Goal: Information Seeking & Learning: Learn about a topic

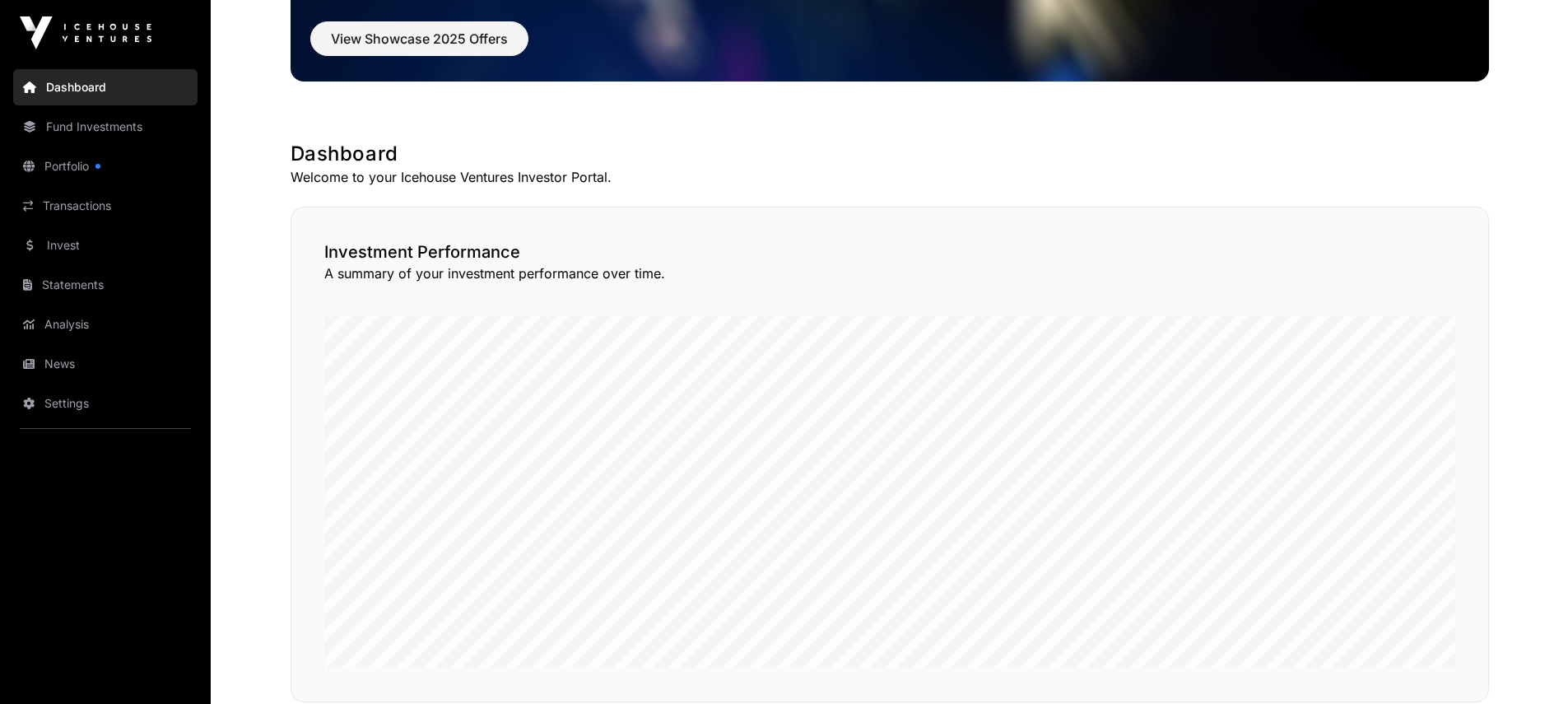
scroll to position [88, 0]
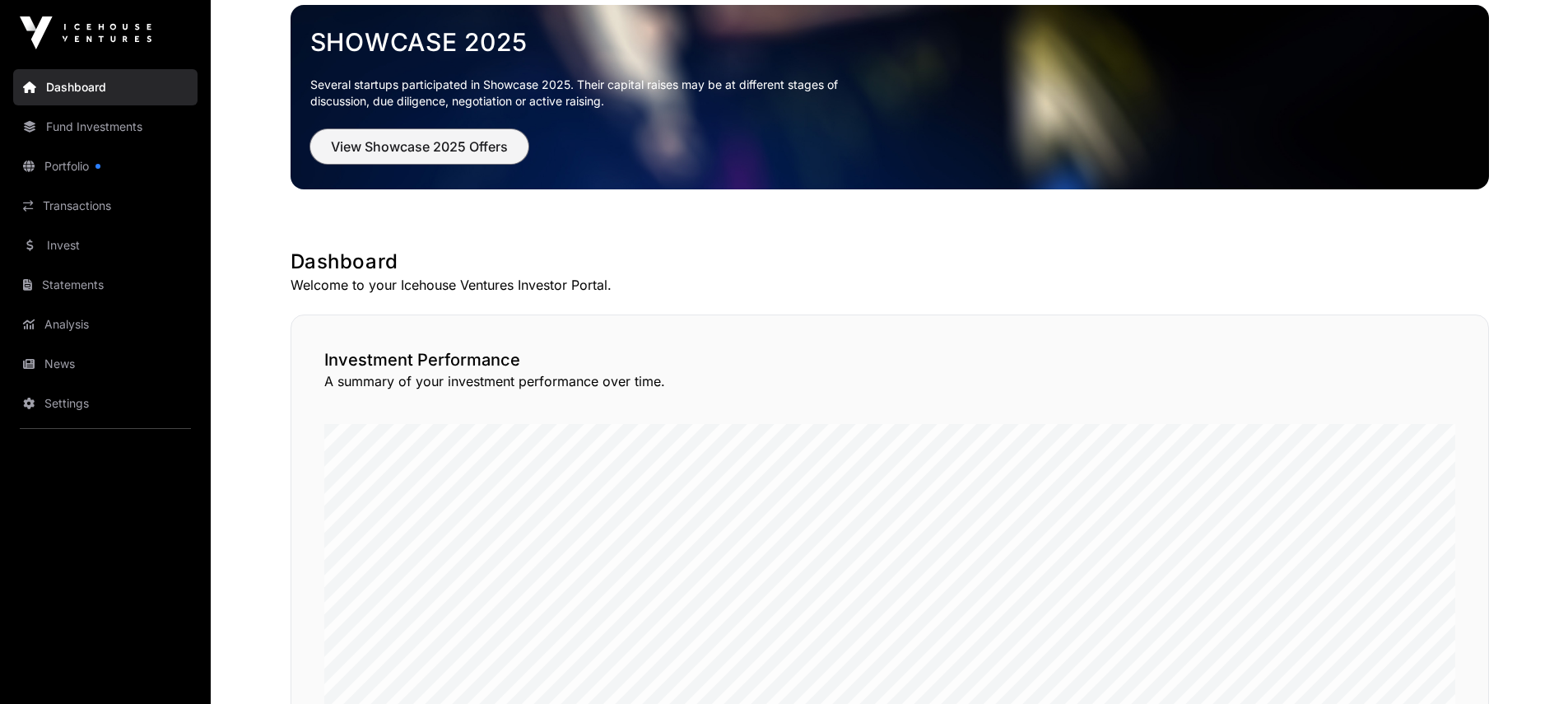
click at [451, 154] on span "View Showcase 2025 Offers" at bounding box center [419, 146] width 177 height 20
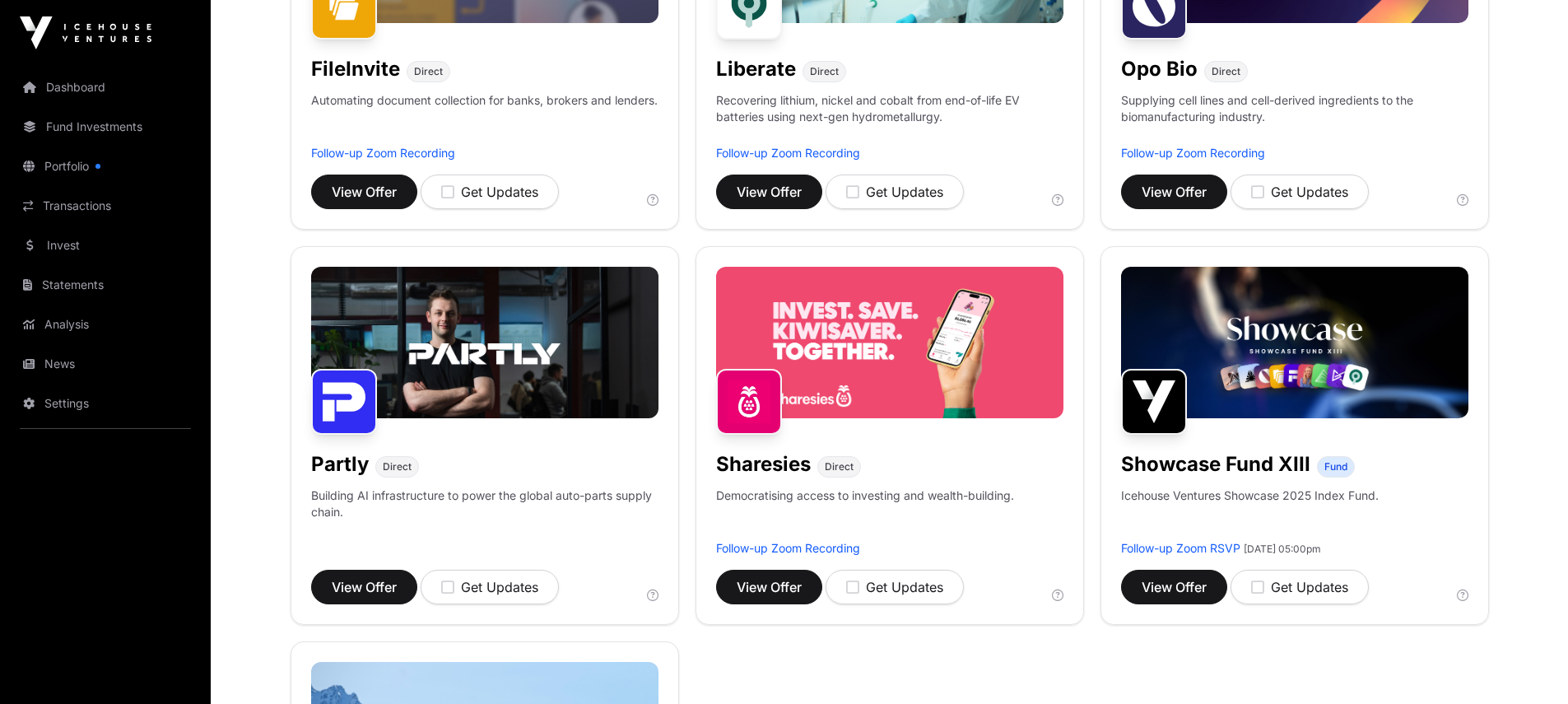
scroll to position [1152, 0]
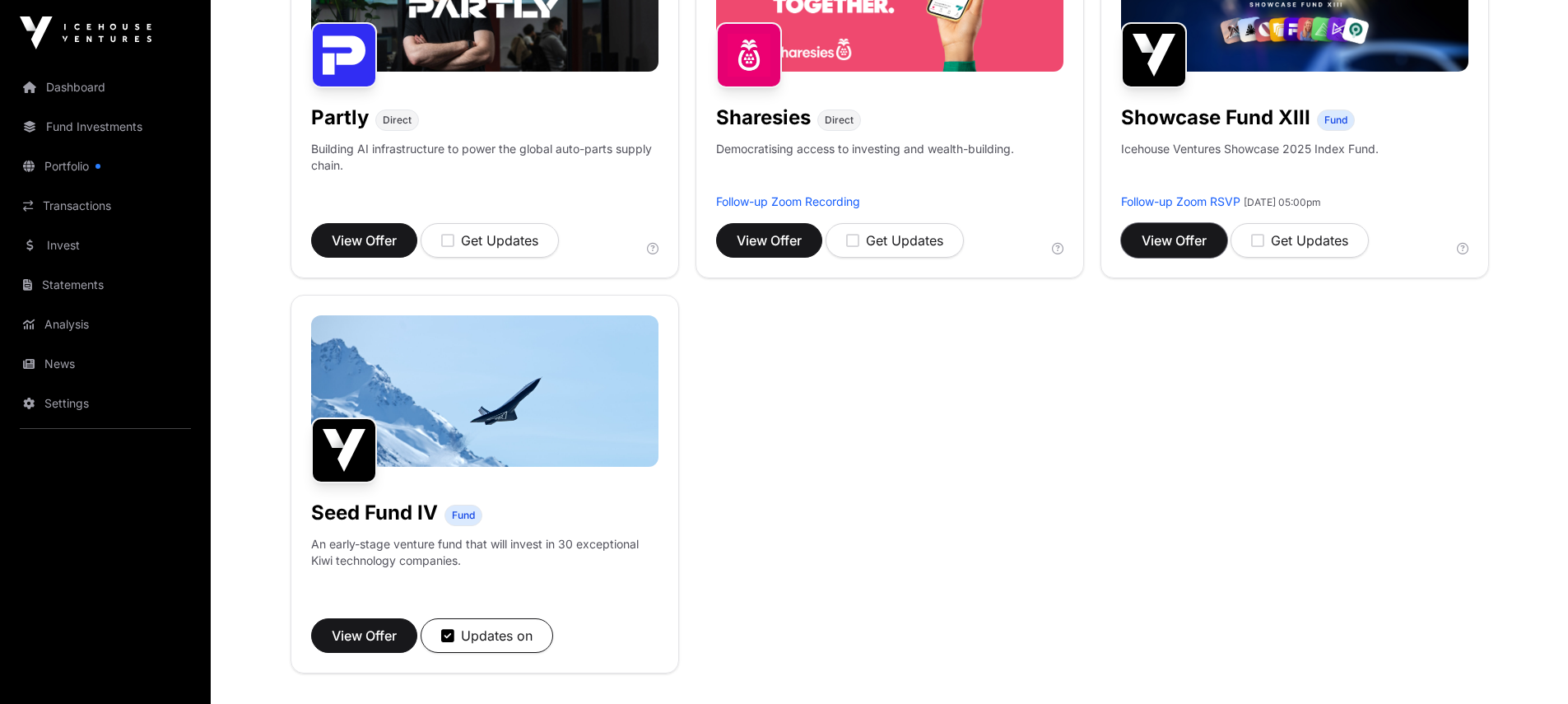
click at [1191, 238] on span "View Offer" at bounding box center [1174, 240] width 65 height 20
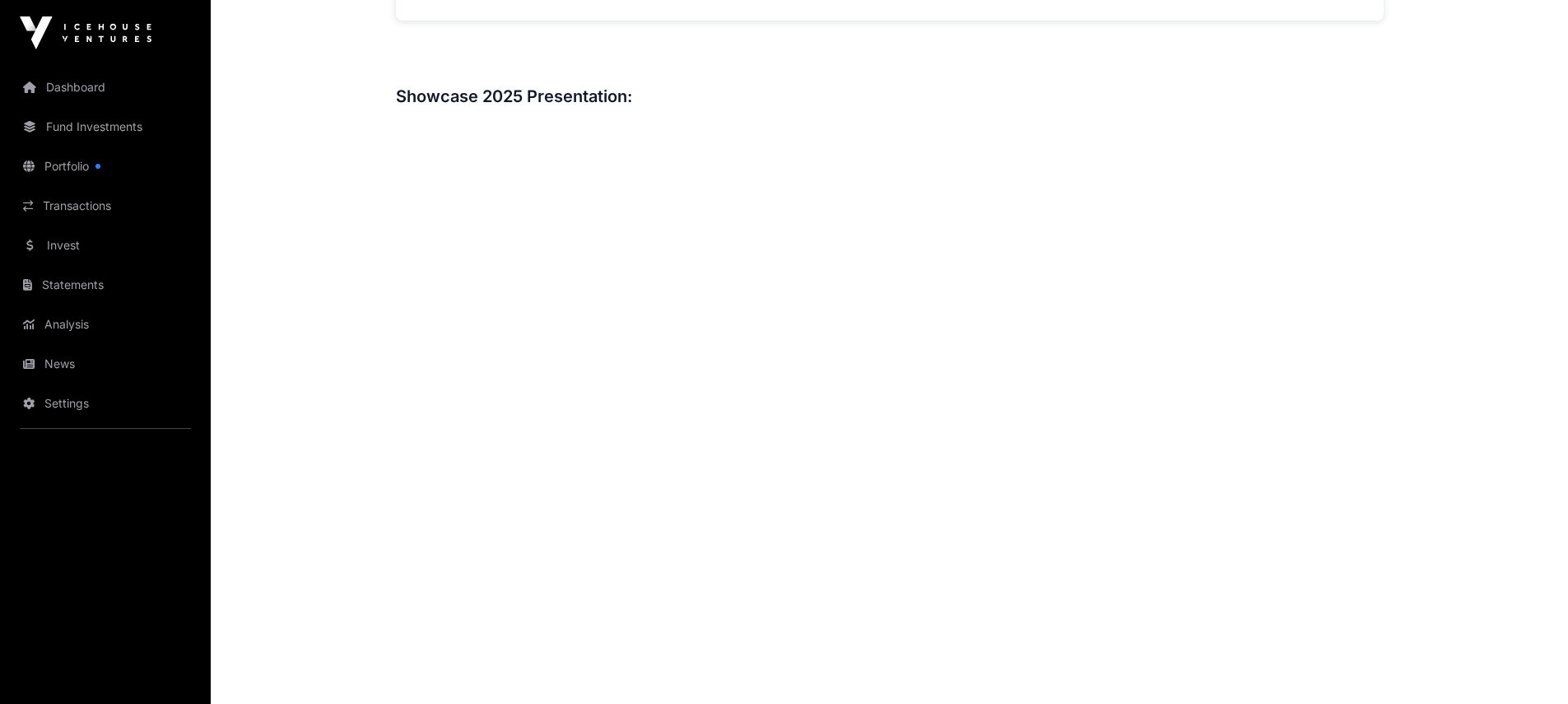
scroll to position [1765, 0]
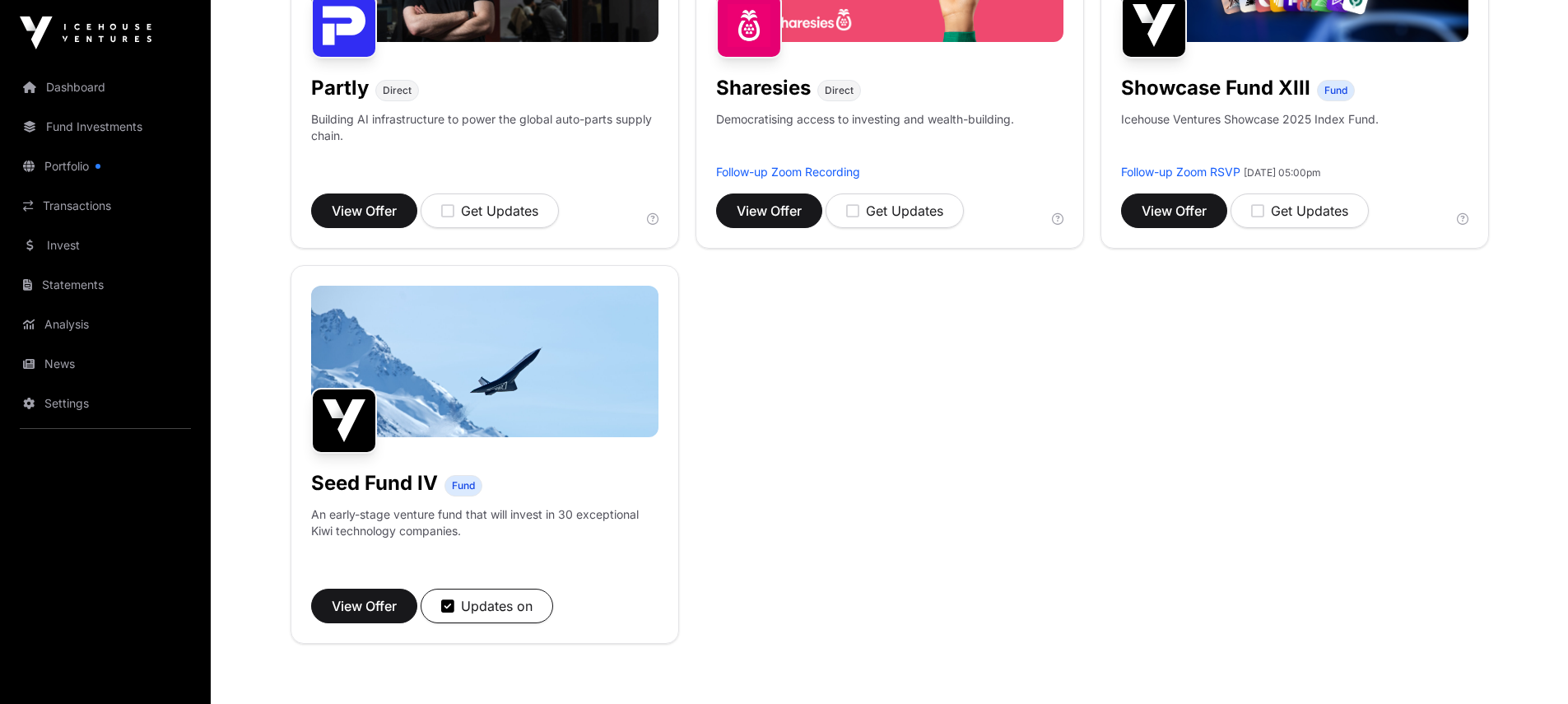
scroll to position [1030, 0]
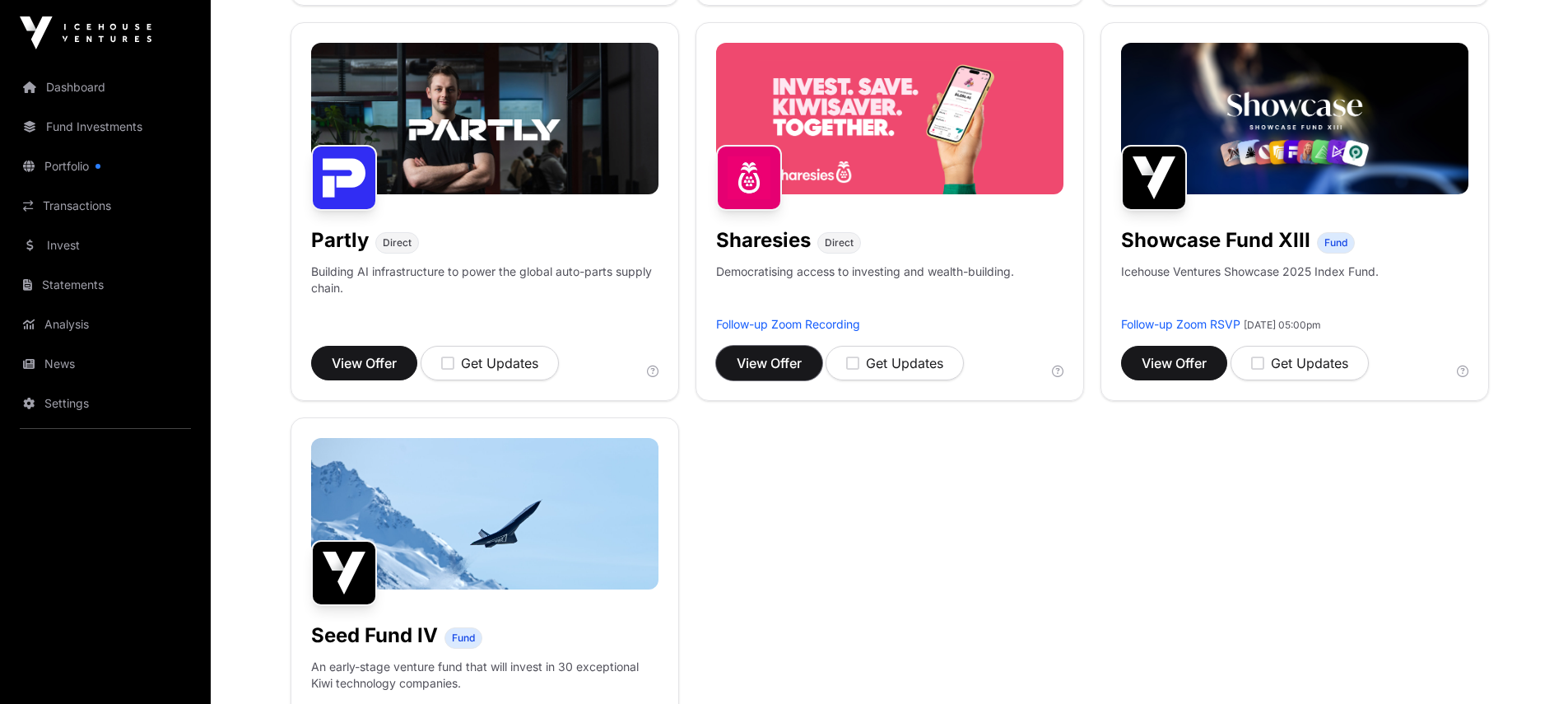
click at [785, 368] on span "View Offer" at bounding box center [769, 363] width 65 height 20
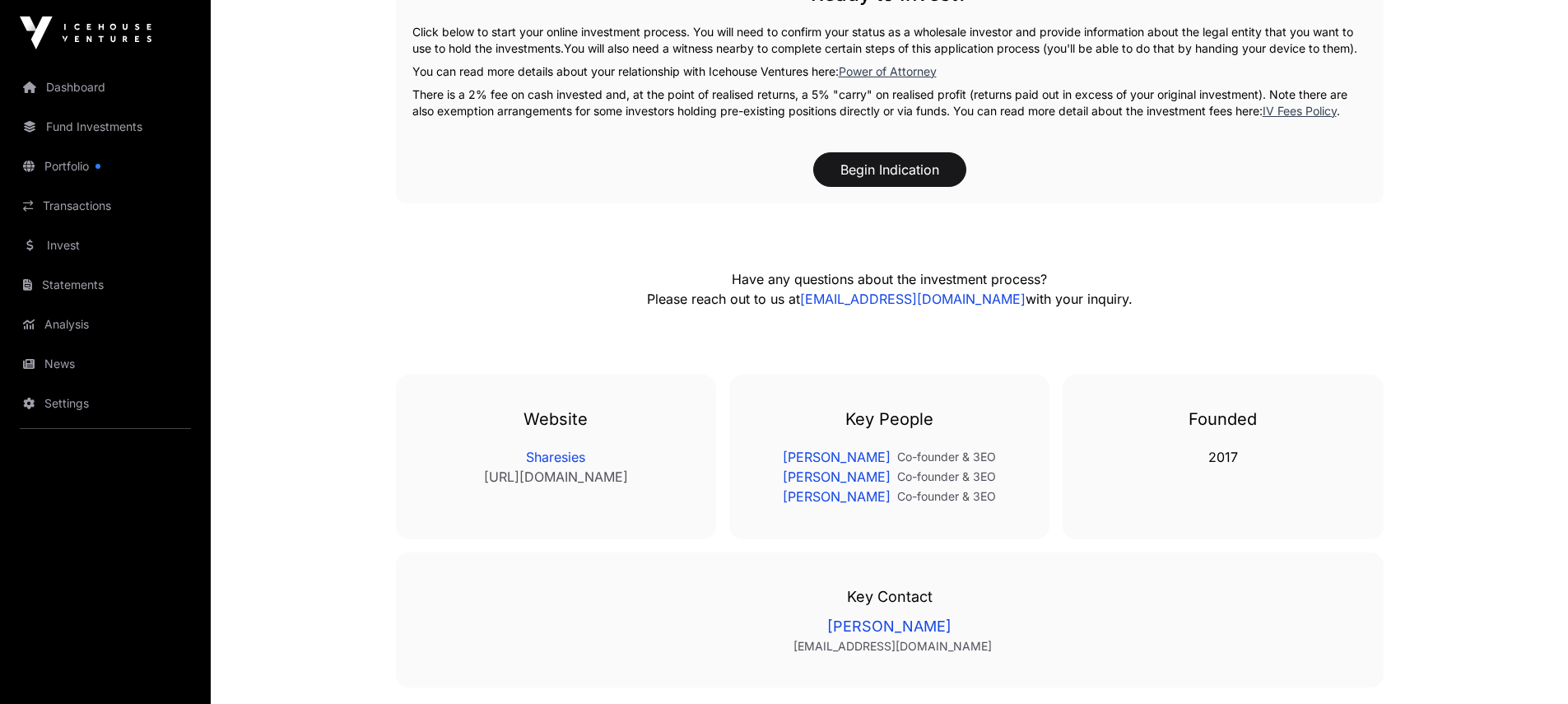
scroll to position [2772, 0]
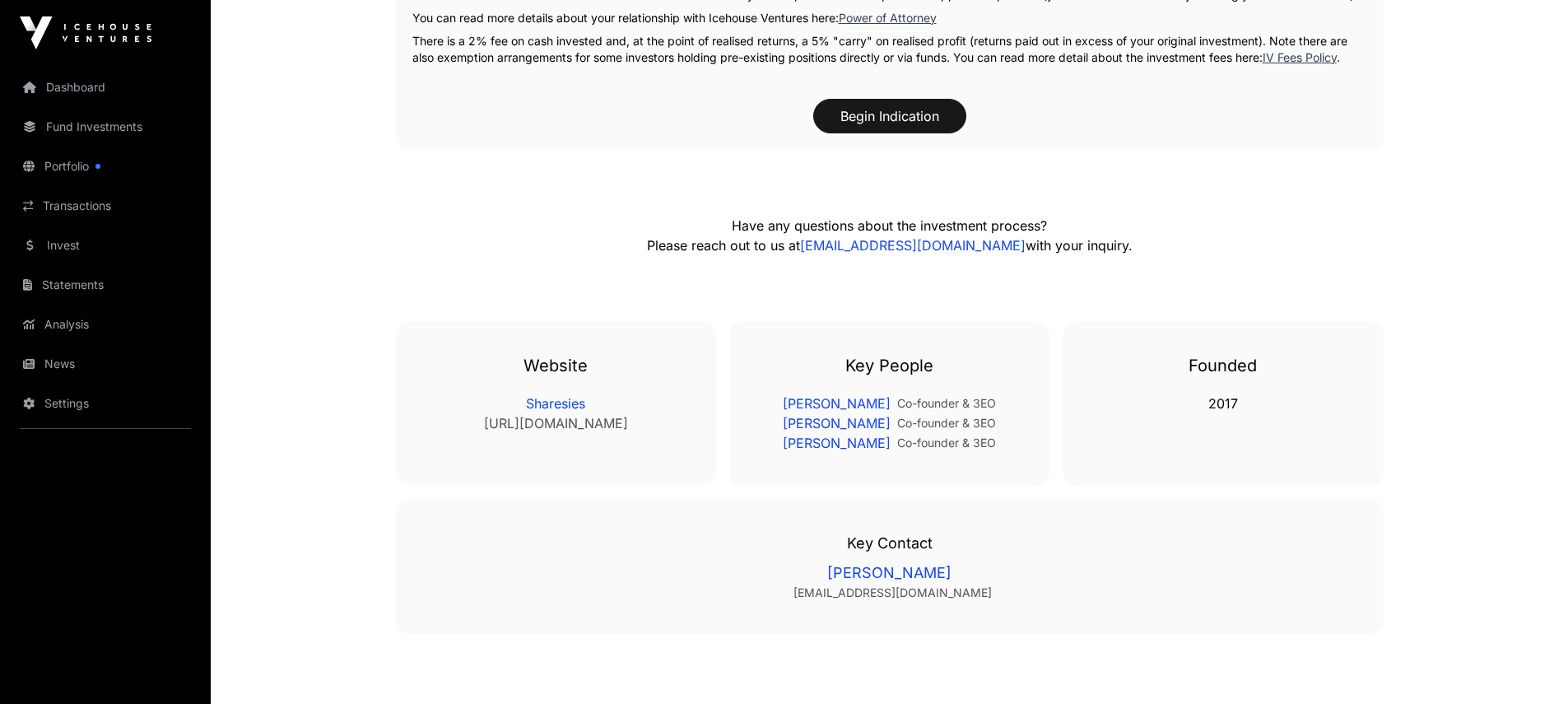
click at [75, 163] on link "Portfolio" at bounding box center [105, 166] width 185 height 36
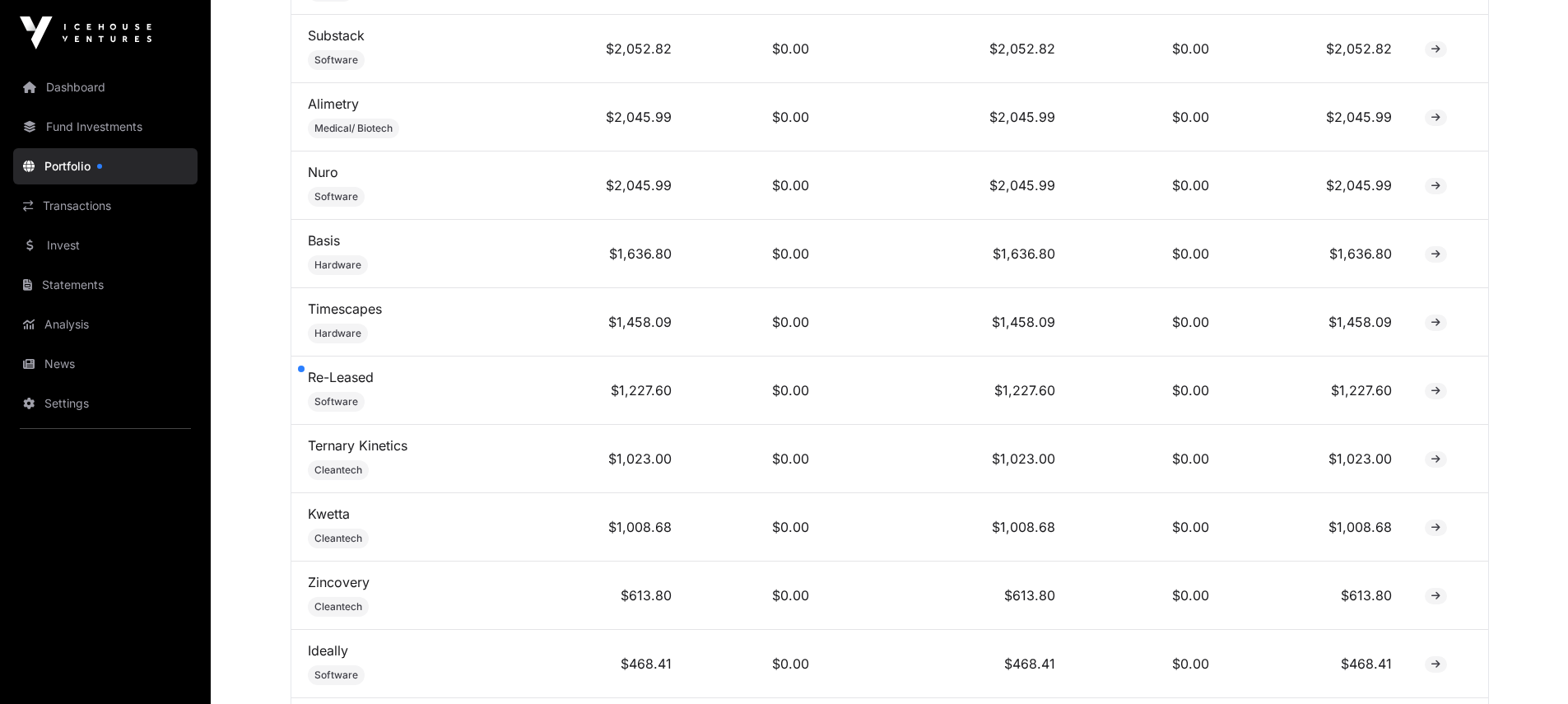
scroll to position [768, 0]
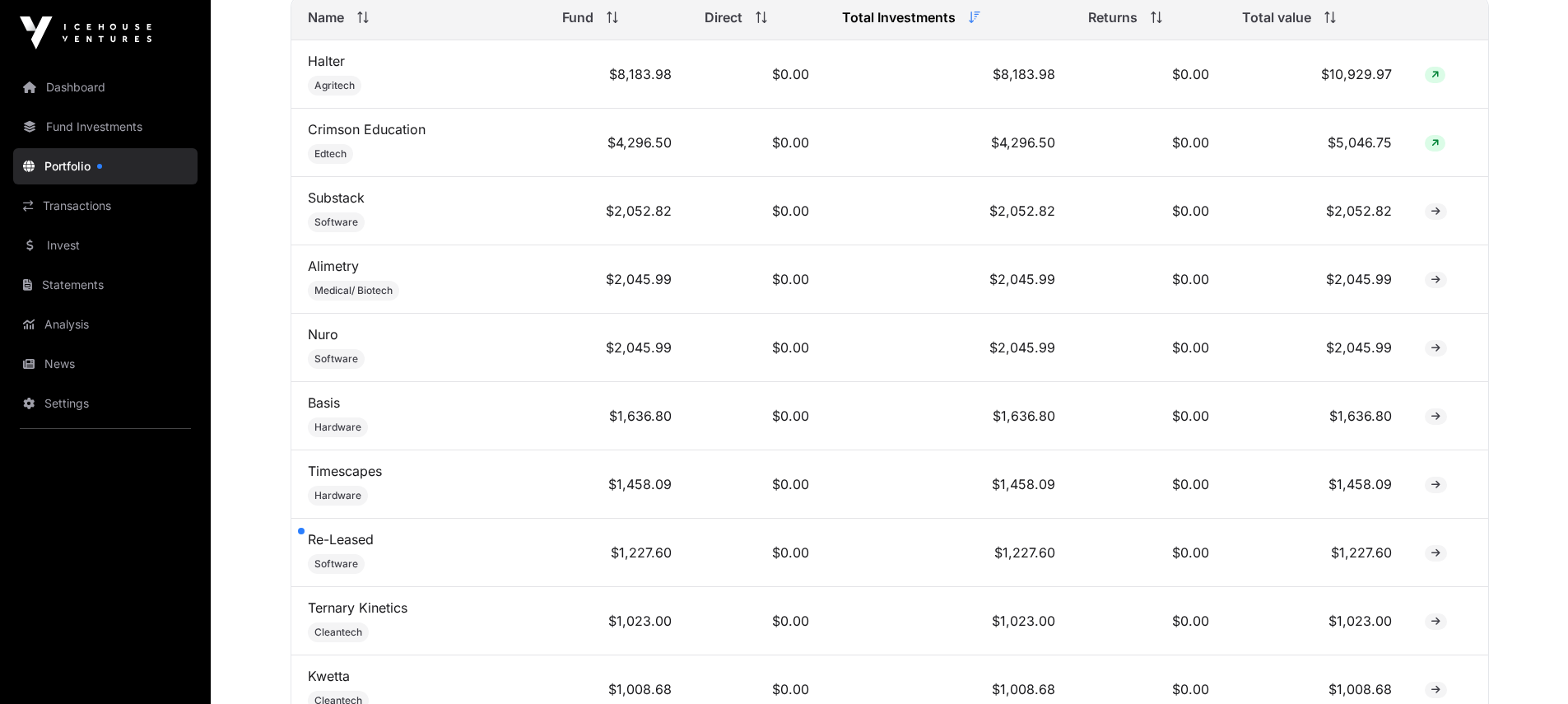
click at [333, 69] on link "Halter" at bounding box center [326, 61] width 37 height 16
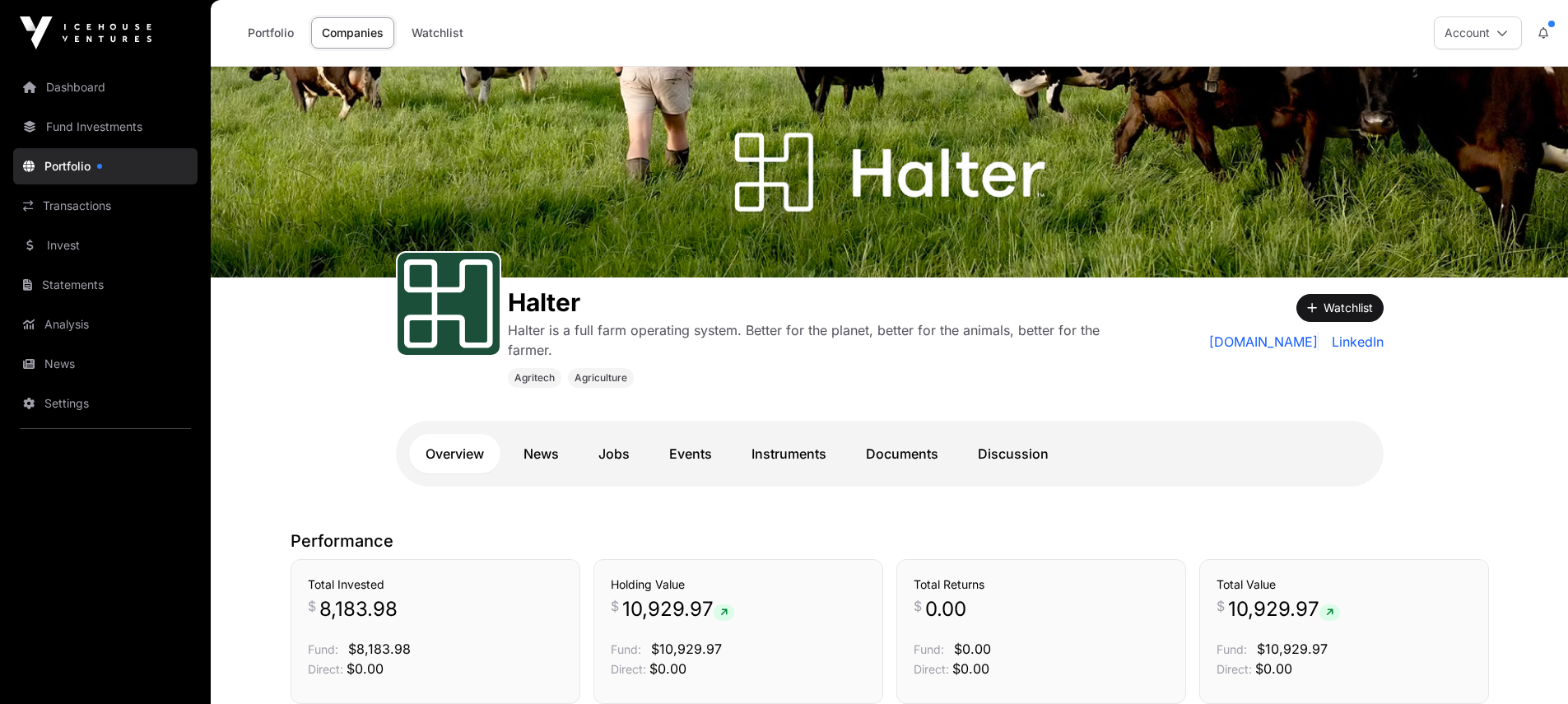
click at [425, 29] on link "Watchlist" at bounding box center [437, 32] width 73 height 31
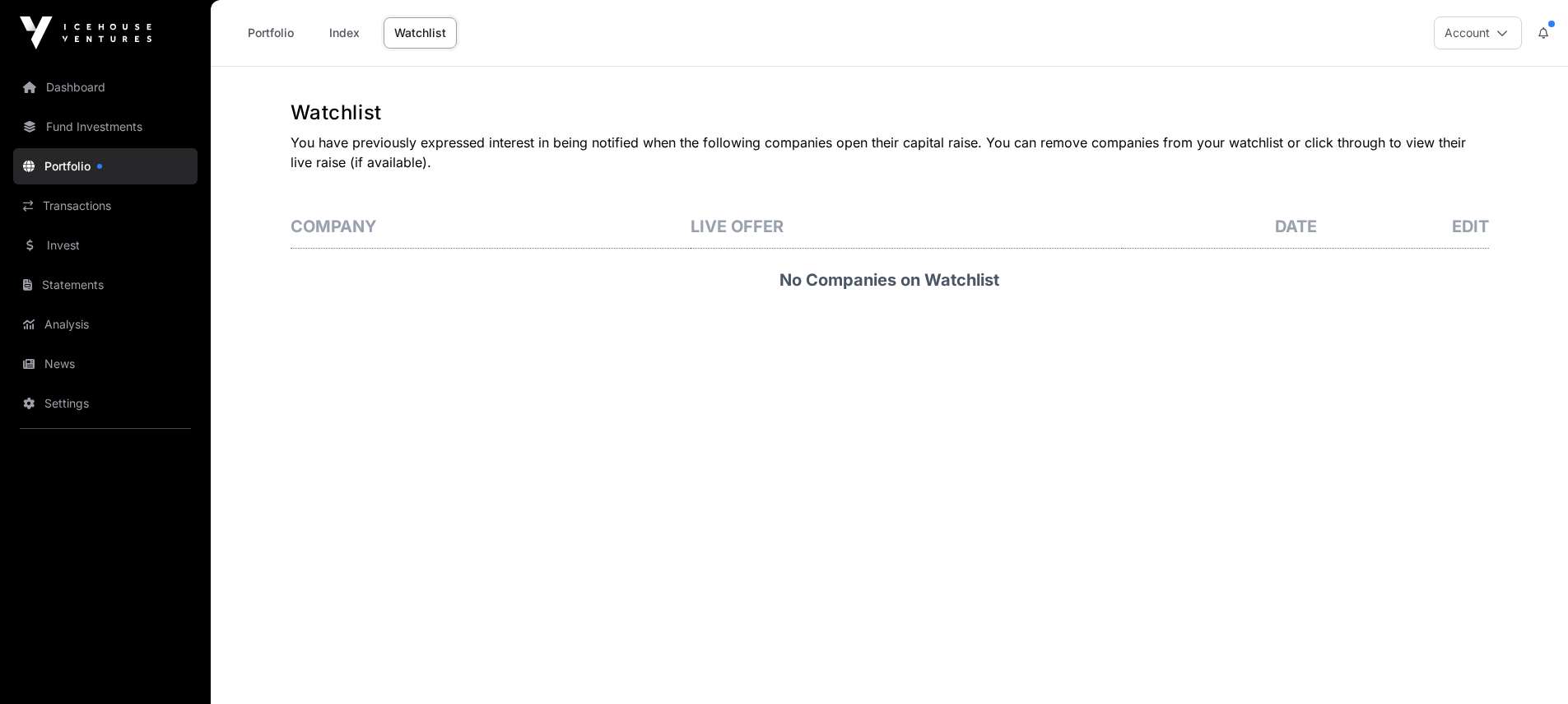
click at [341, 34] on link "Index" at bounding box center [345, 32] width 66 height 31
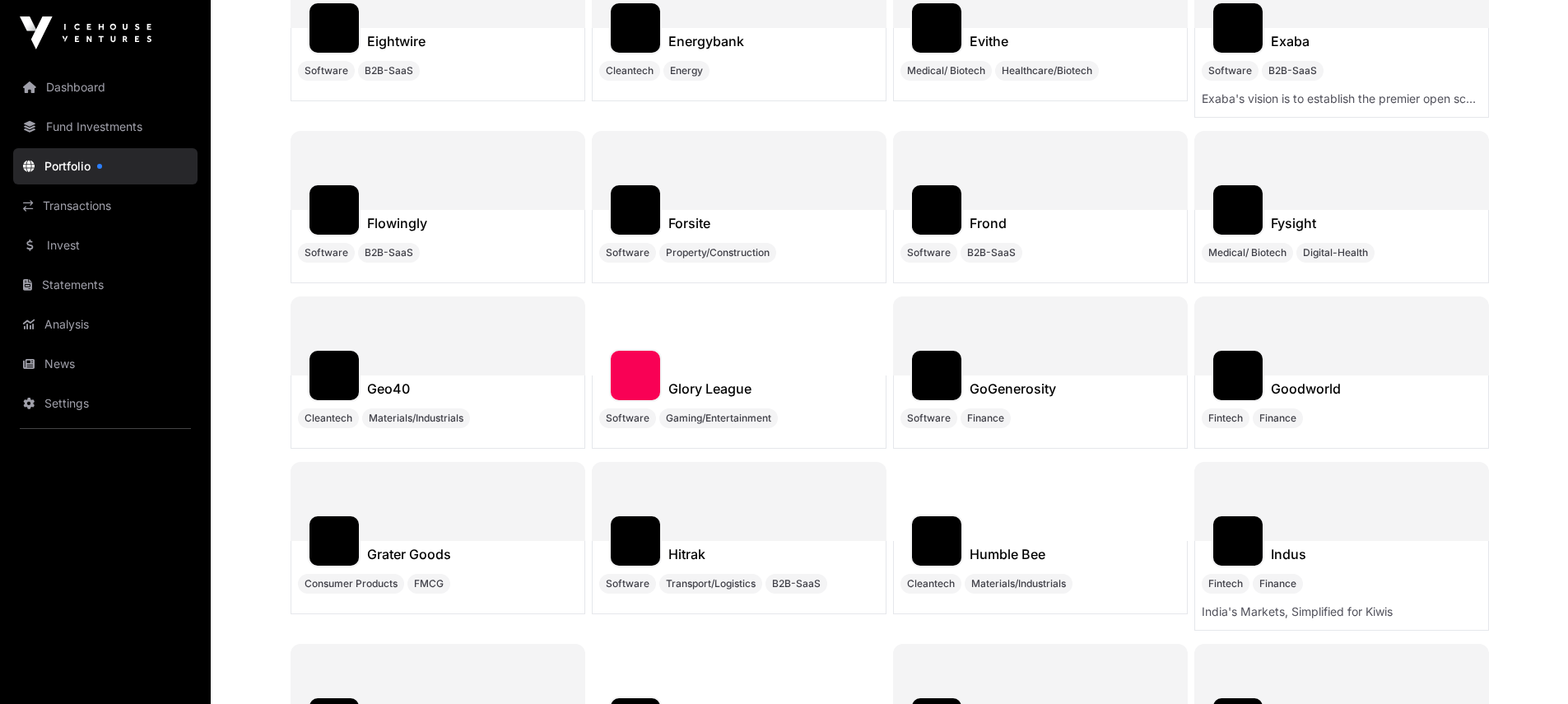
scroll to position [6071, 0]
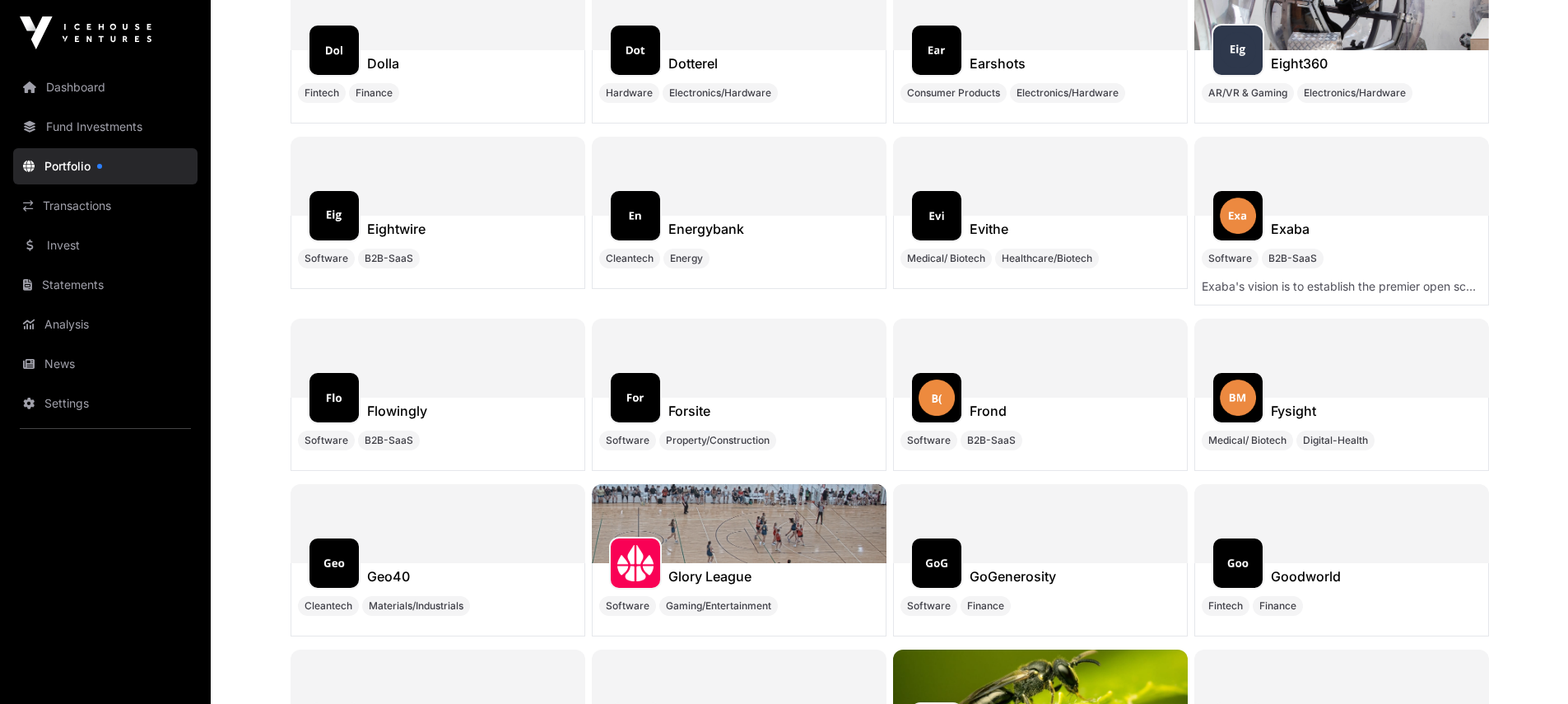
click at [77, 124] on link "Fund Investments" at bounding box center [105, 127] width 185 height 36
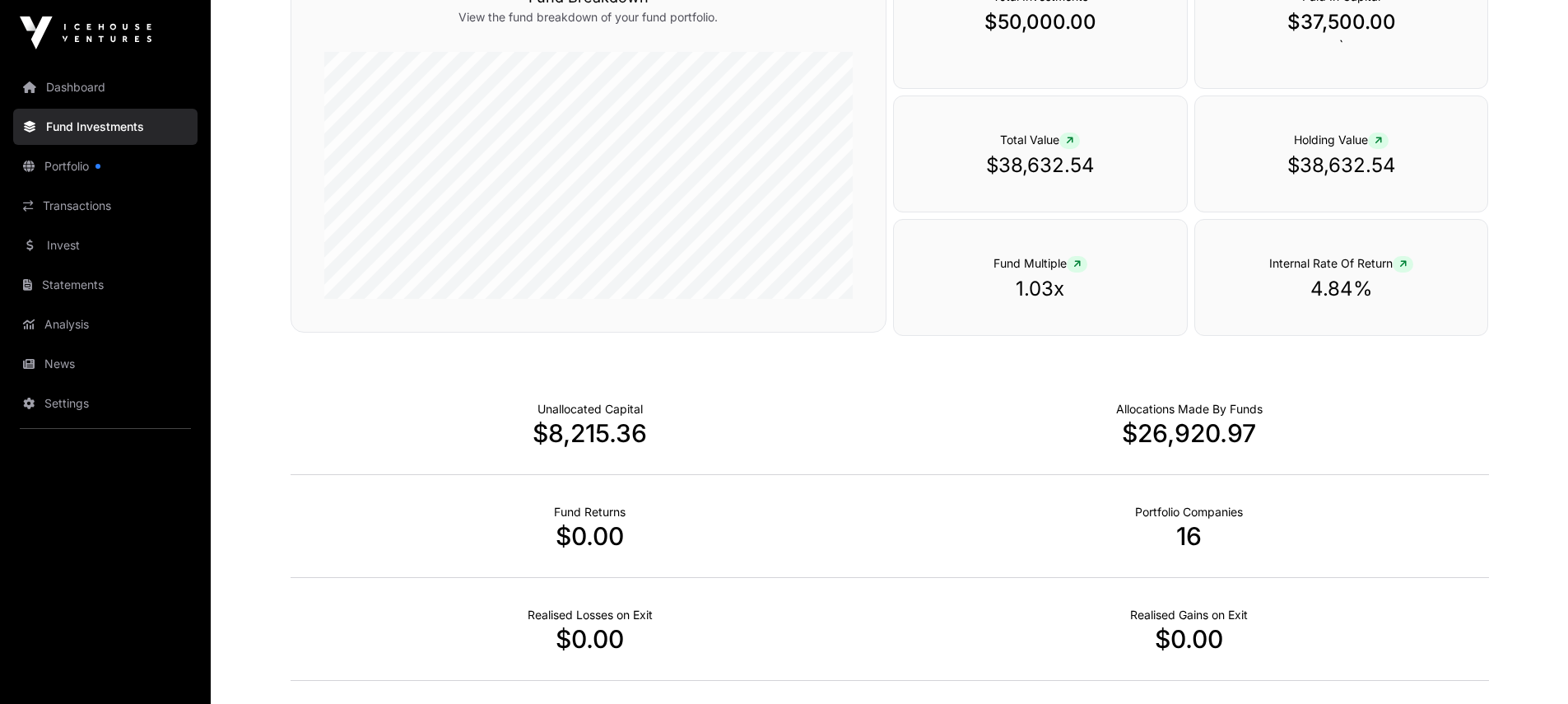
scroll to position [627, 0]
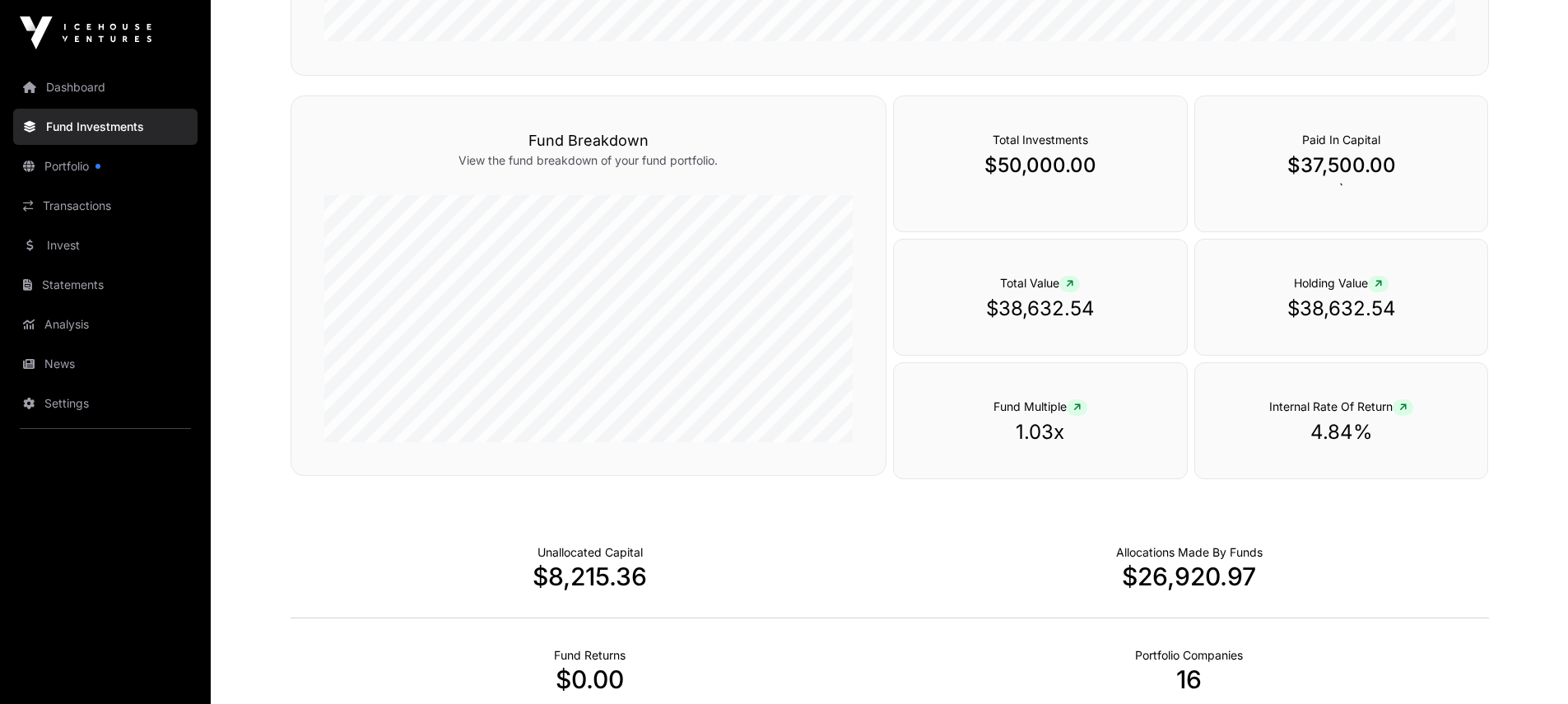
click at [65, 363] on link "News" at bounding box center [105, 364] width 185 height 36
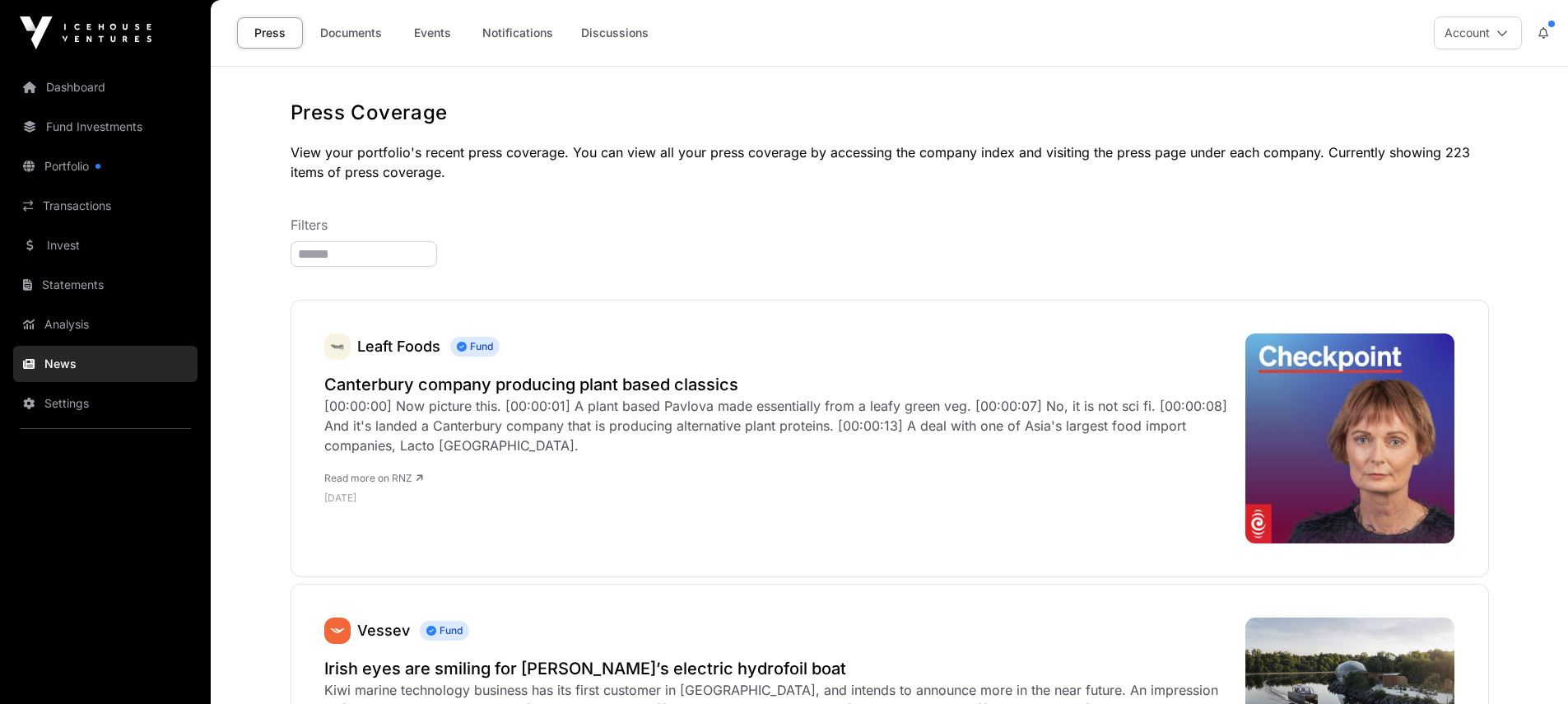
click at [61, 124] on link "Fund Investments" at bounding box center [105, 127] width 185 height 36
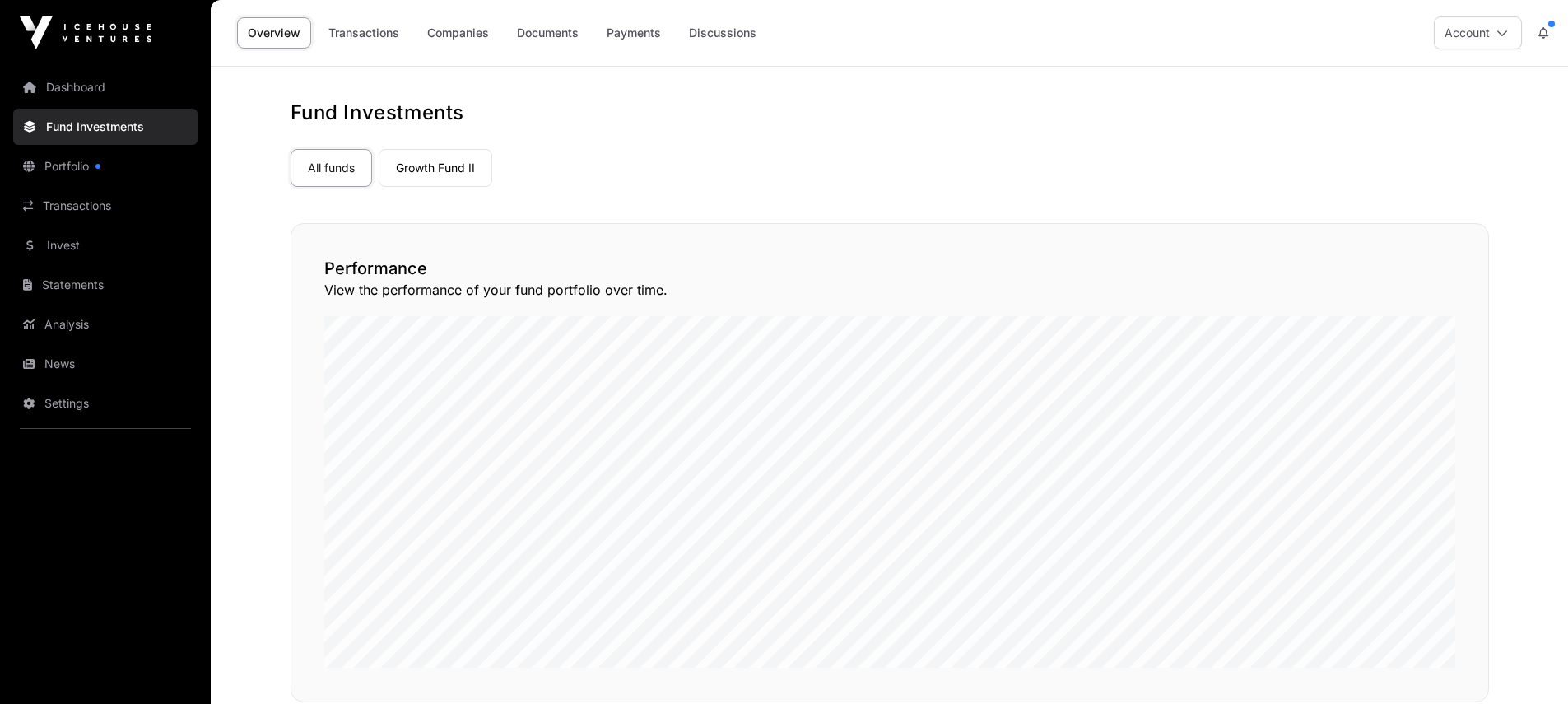
click at [76, 85] on link "Dashboard" at bounding box center [105, 87] width 185 height 36
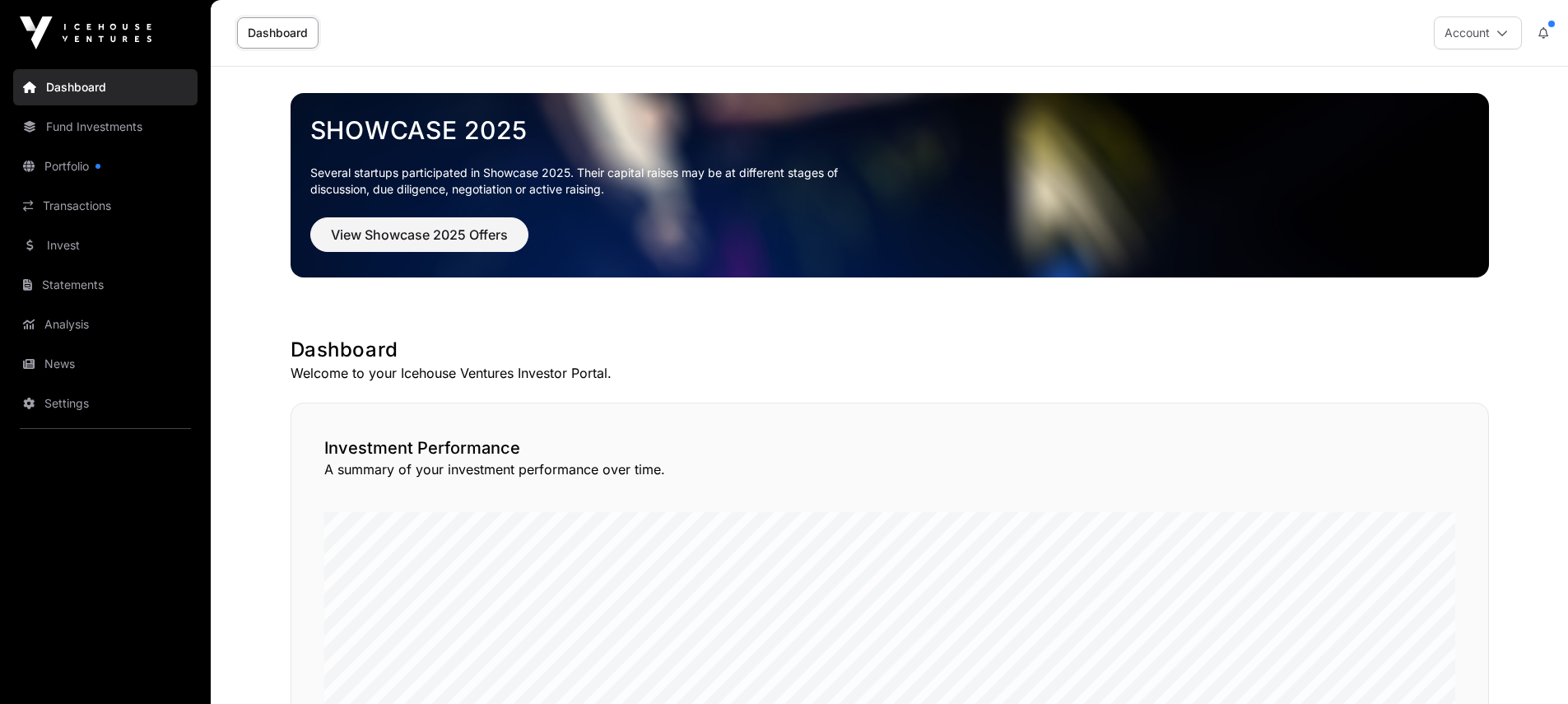
click at [1504, 33] on icon at bounding box center [1503, 33] width 11 height 11
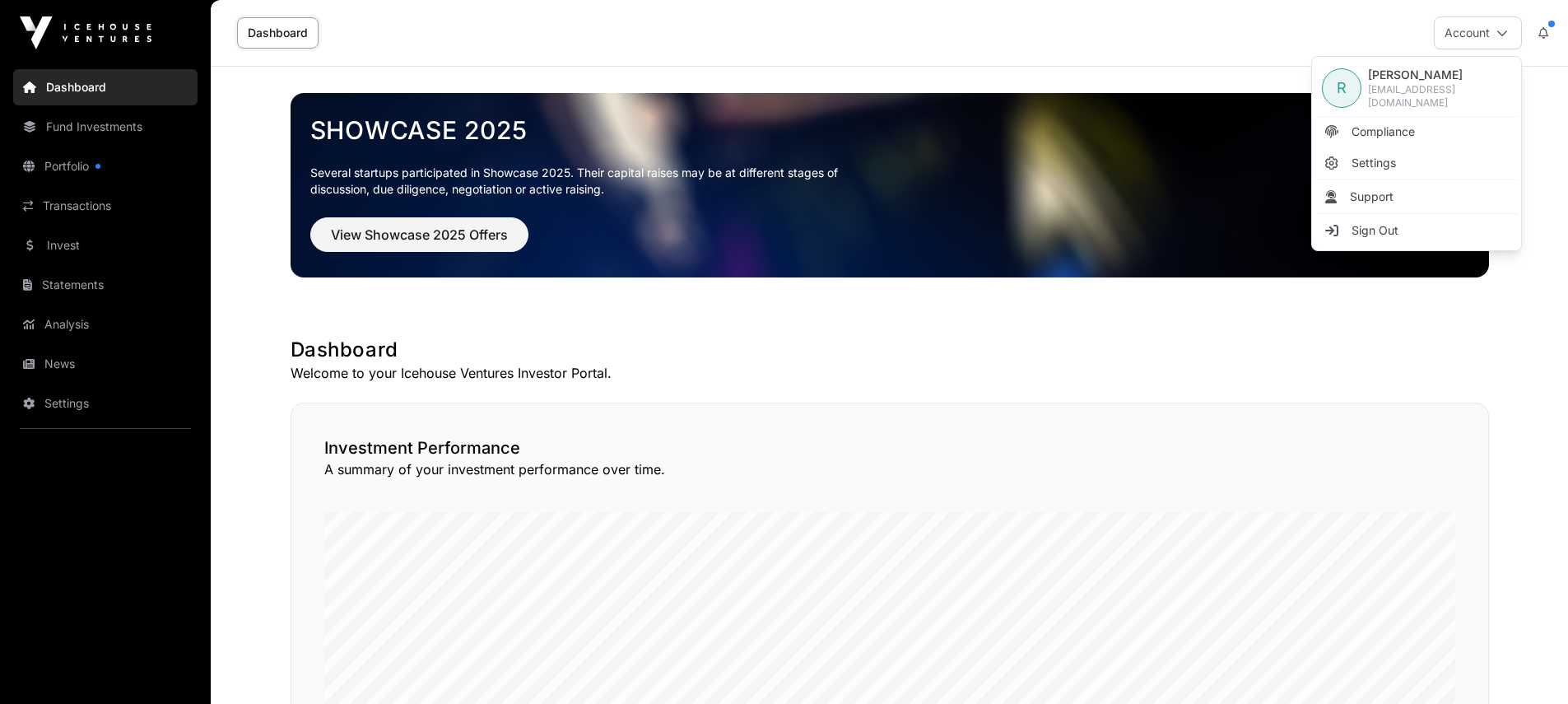
click at [1110, 52] on div "Dashboard Account" at bounding box center [889, 33] width 1338 height 66
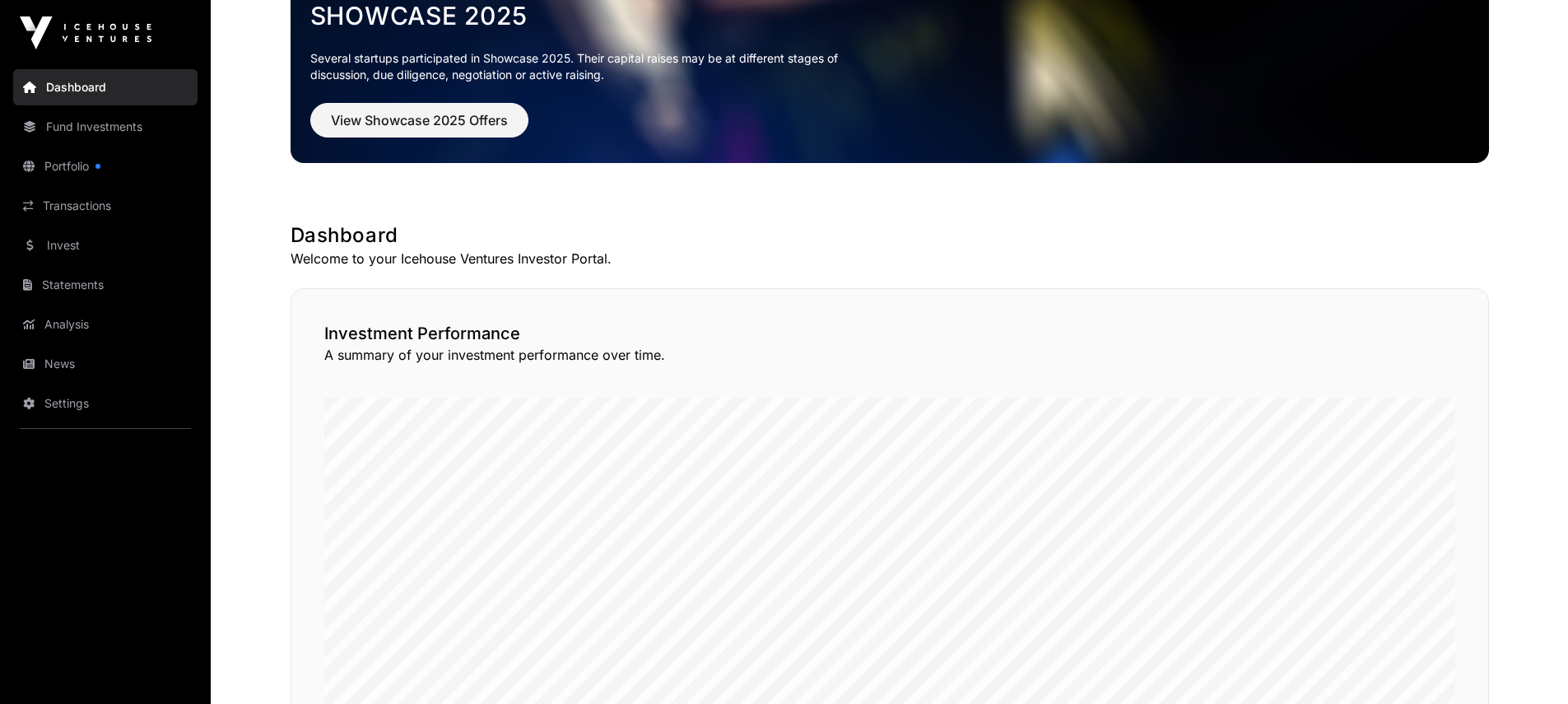
scroll to position [21, 0]
